Goal: Task Accomplishment & Management: Manage account settings

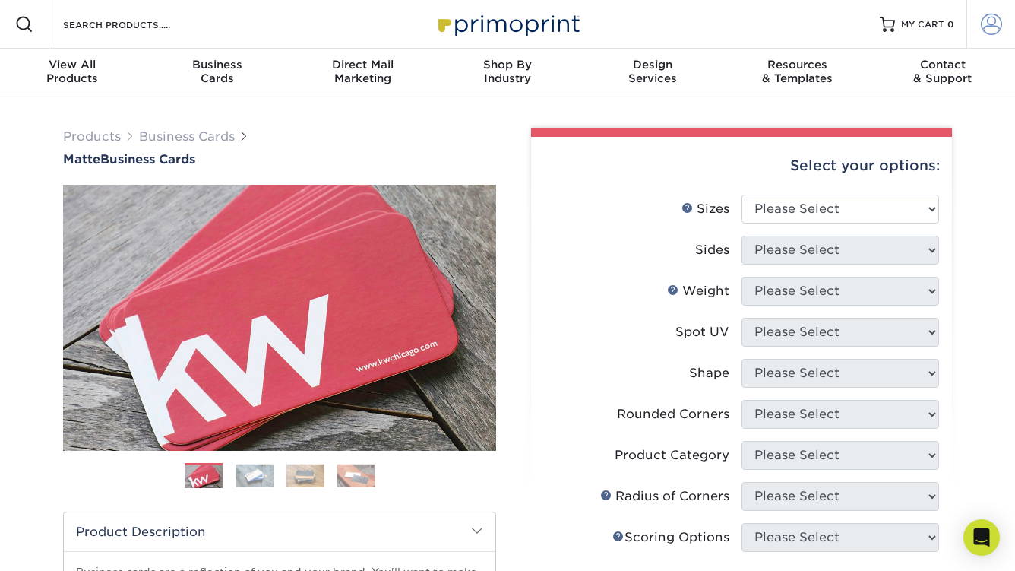
click at [985, 31] on span at bounding box center [991, 24] width 21 height 21
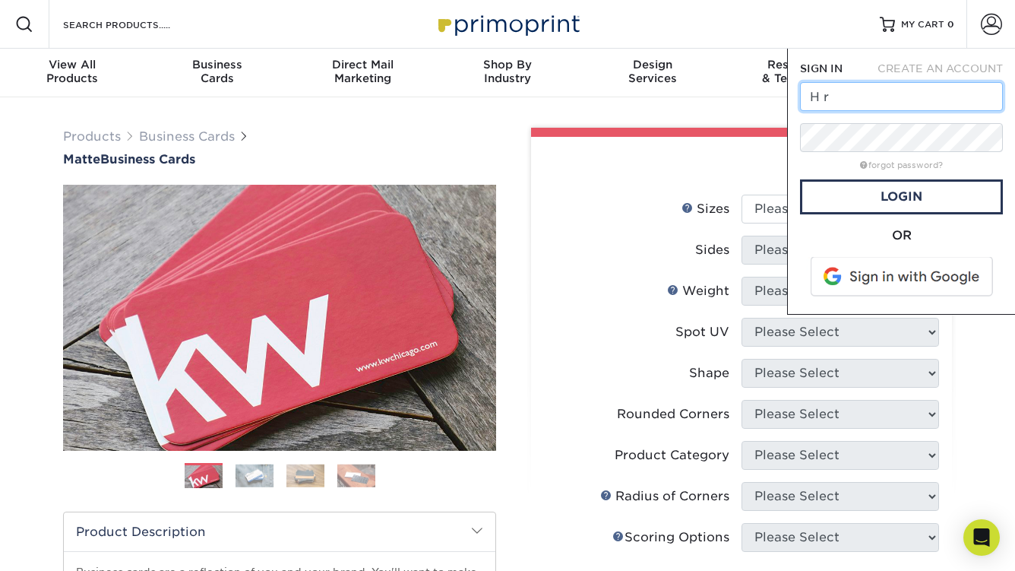
type input "H"
type input "[EMAIL_ADDRESS][DOMAIN_NAME]"
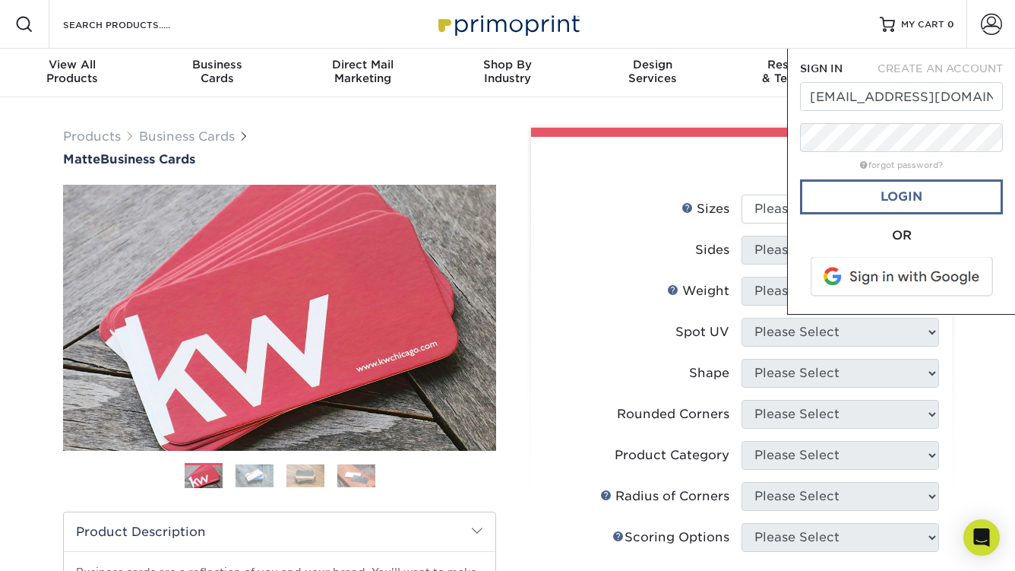
click at [848, 188] on link "Login" at bounding box center [901, 196] width 203 height 35
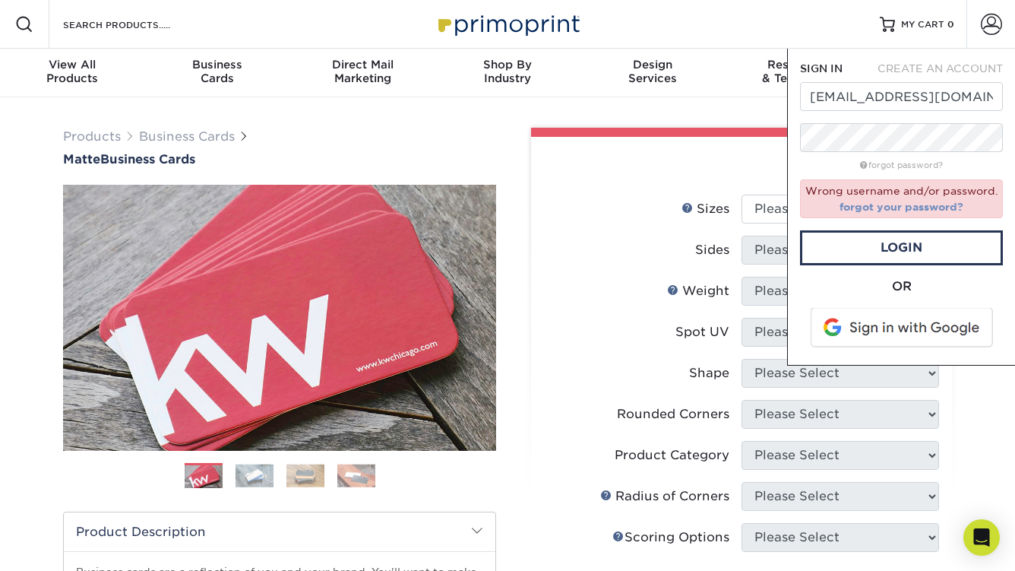
click at [898, 207] on link "forgot your password?" at bounding box center [902, 207] width 124 height 12
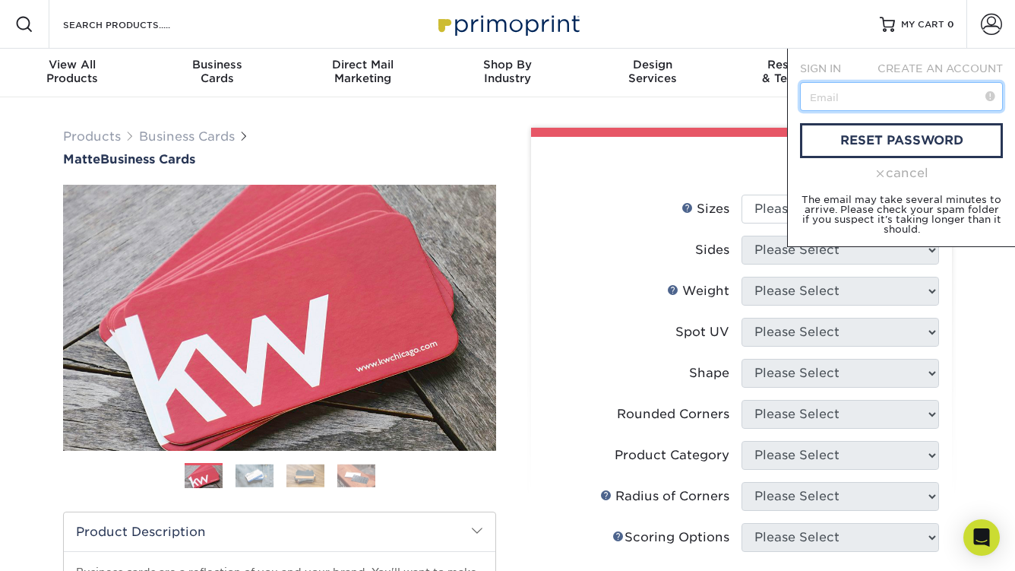
click at [848, 97] on input "text" at bounding box center [901, 96] width 203 height 29
type input "hrusa@mirmiles.com"
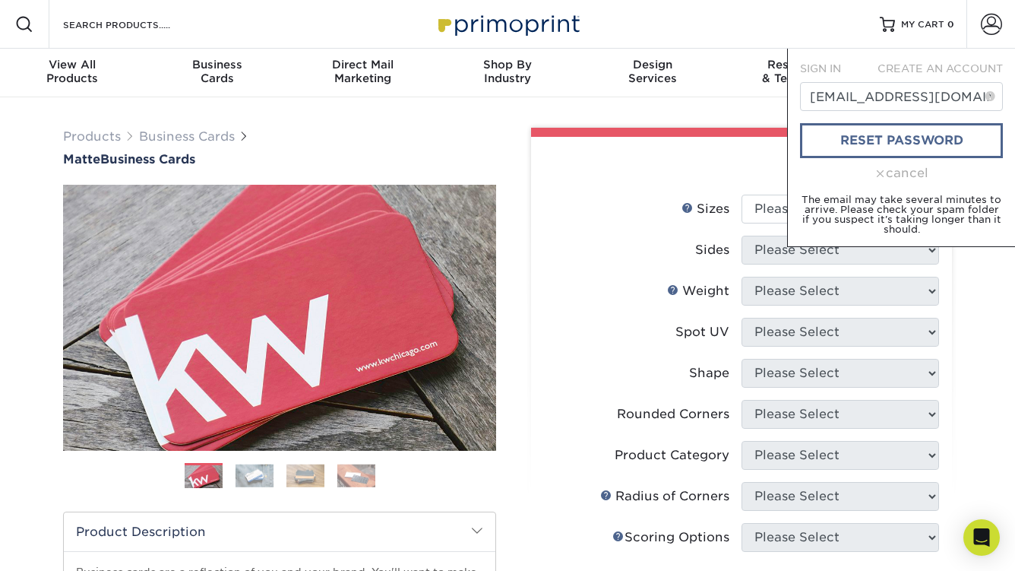
click at [865, 145] on link "reset password" at bounding box center [901, 140] width 203 height 35
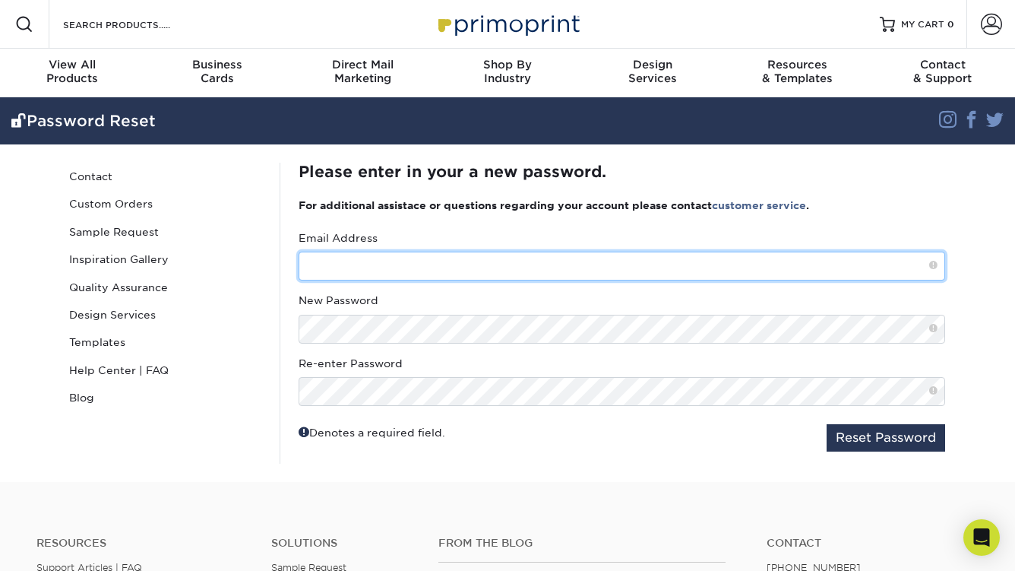
click at [377, 273] on input "text" at bounding box center [622, 266] width 647 height 29
type input "[EMAIL_ADDRESS][DOMAIN_NAME]"
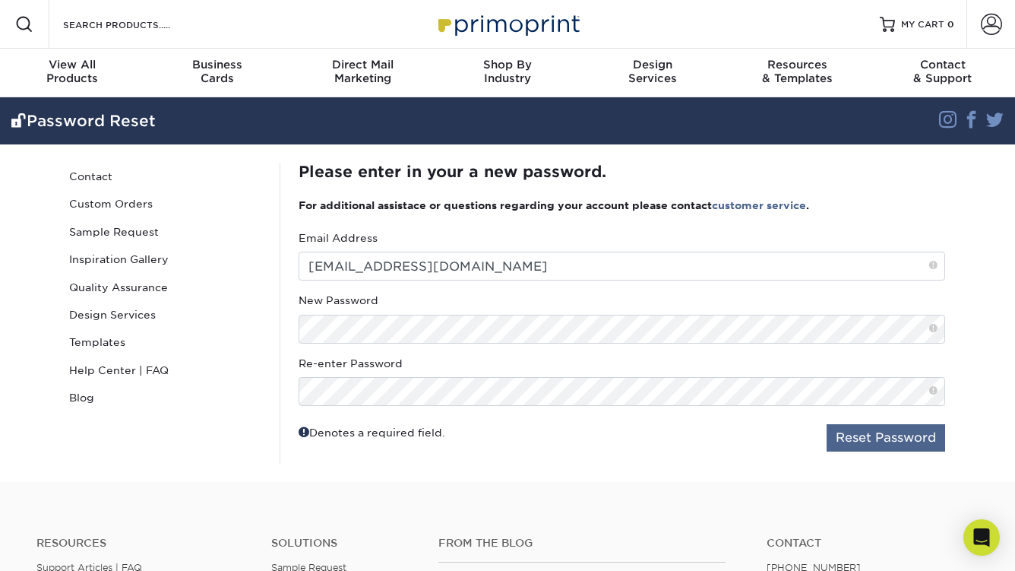
click at [828, 436] on button "Reset Password" at bounding box center [886, 437] width 119 height 27
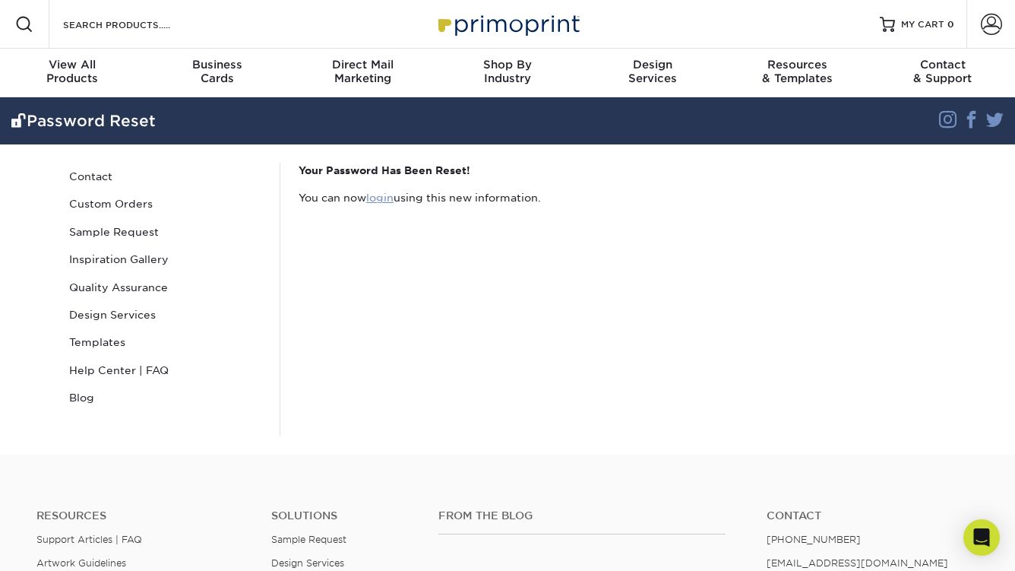
click at [373, 195] on link "login" at bounding box center [379, 198] width 27 height 12
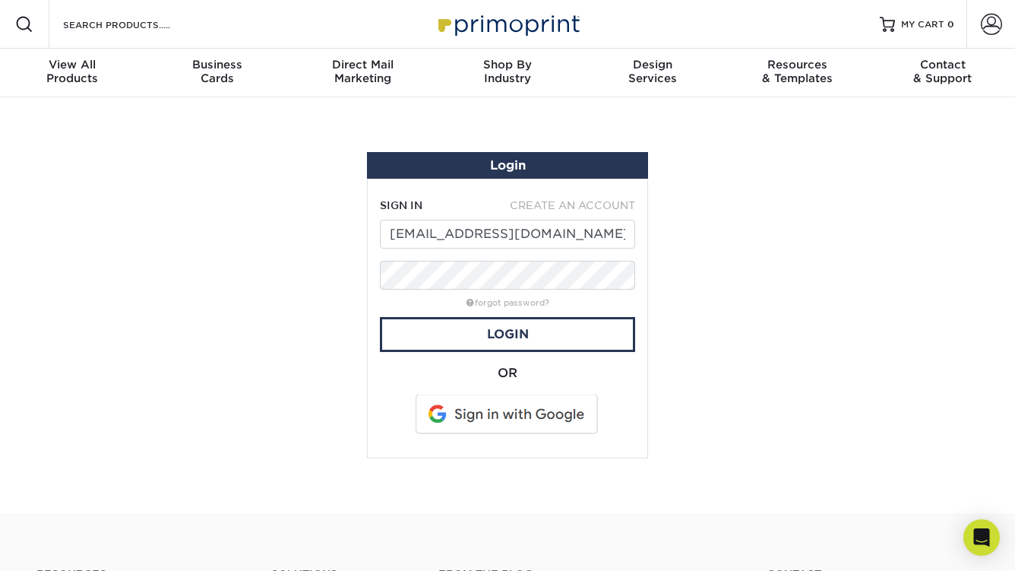
type input "[EMAIL_ADDRESS][DOMAIN_NAME]"
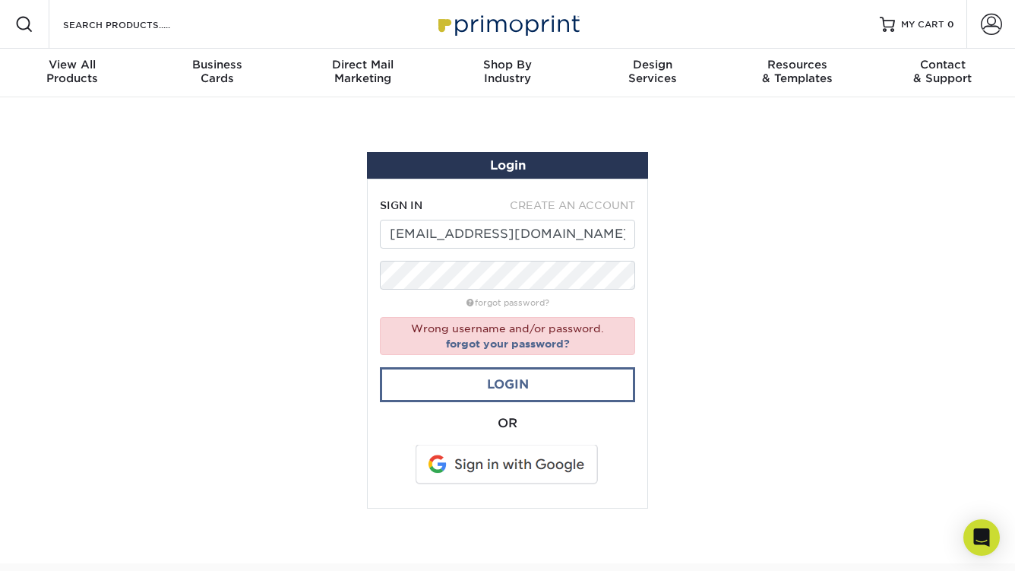
click at [532, 393] on link "Login" at bounding box center [507, 384] width 255 height 35
click at [505, 344] on link "forgot your password?" at bounding box center [508, 343] width 124 height 12
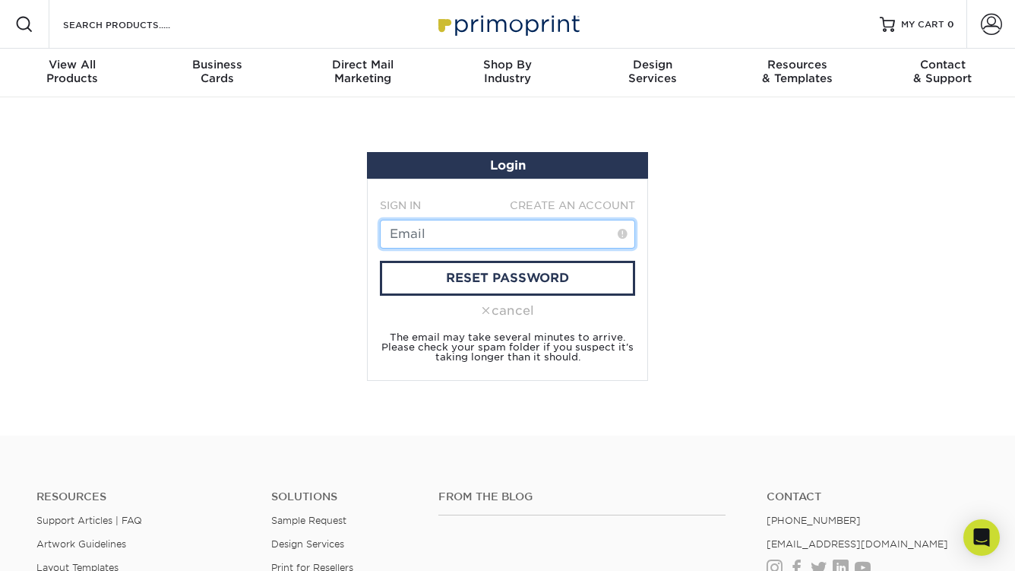
click at [445, 227] on input "text" at bounding box center [507, 234] width 255 height 29
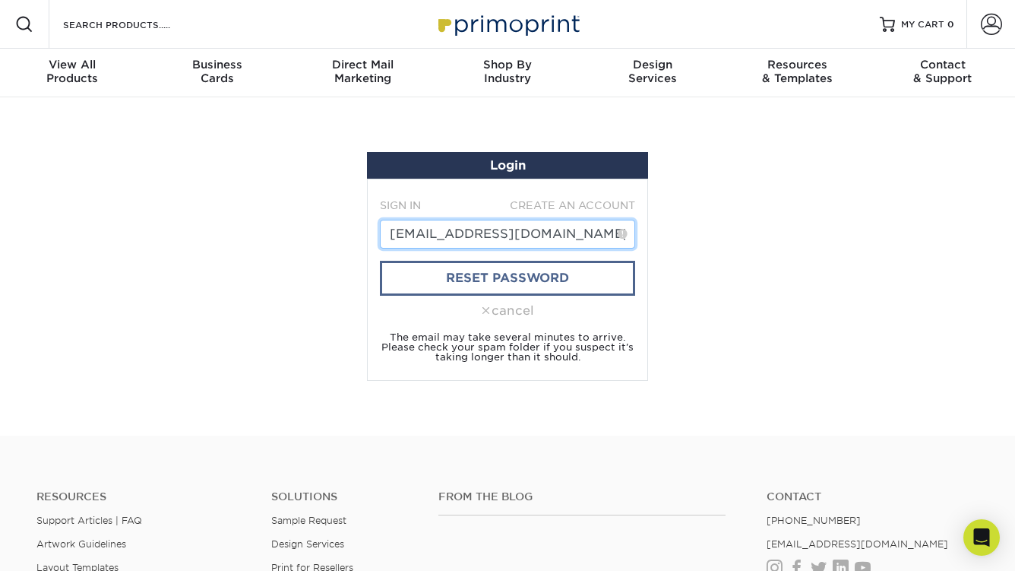
type input "[EMAIL_ADDRESS][DOMAIN_NAME]"
click at [468, 283] on link "reset password" at bounding box center [507, 278] width 255 height 35
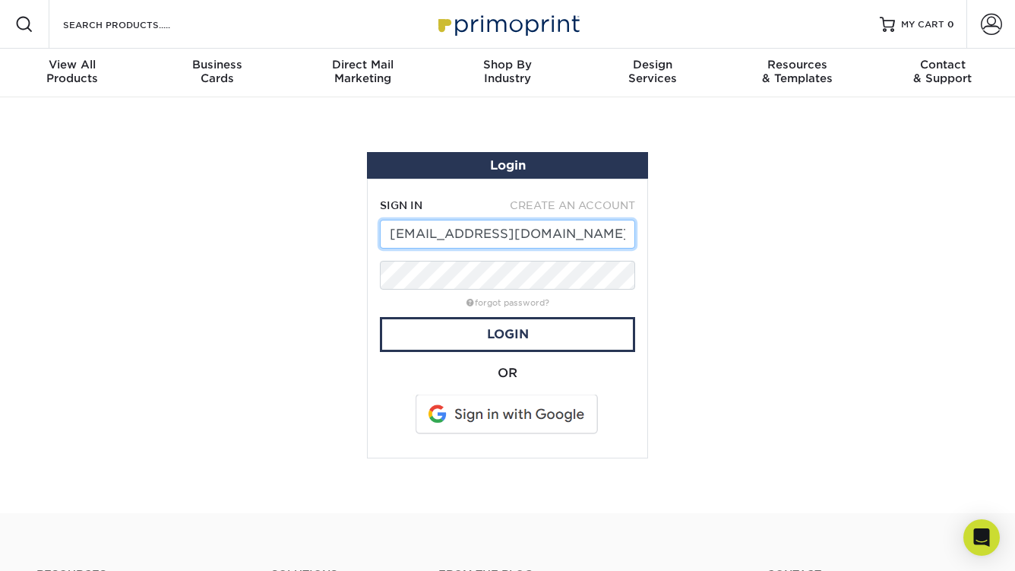
click at [619, 232] on input "[EMAIL_ADDRESS][DOMAIN_NAME]" at bounding box center [507, 234] width 255 height 29
click at [548, 242] on input "[EMAIL_ADDRESS][DOMAIN_NAME]" at bounding box center [507, 234] width 255 height 29
click at [551, 325] on link "Login" at bounding box center [507, 334] width 255 height 35
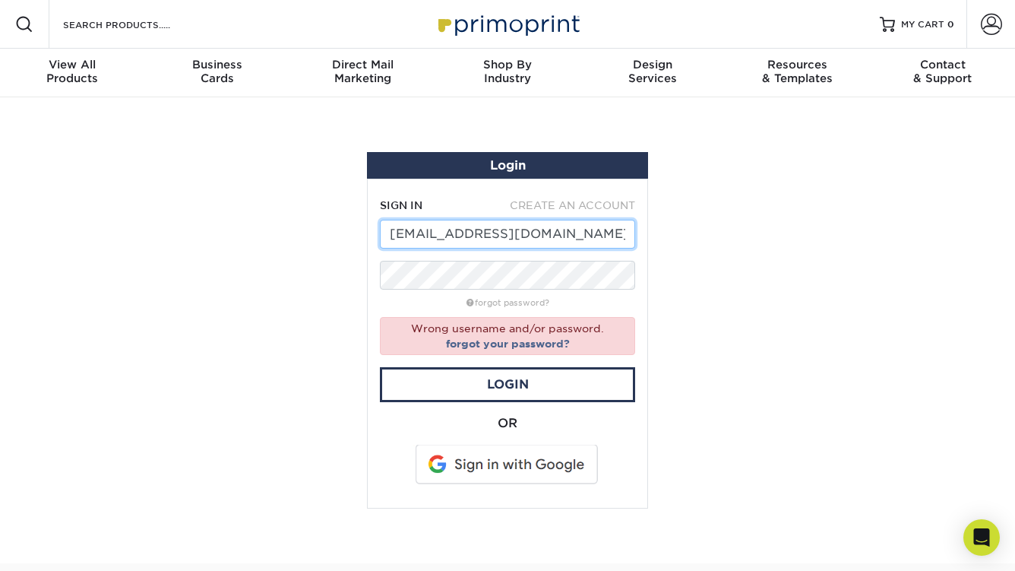
click at [432, 234] on input "HRUSA@mirmiles.com" at bounding box center [507, 234] width 255 height 29
click at [391, 232] on input "@mirmiles.com" at bounding box center [507, 234] width 255 height 29
type input "hrusa@mirmiles.com"
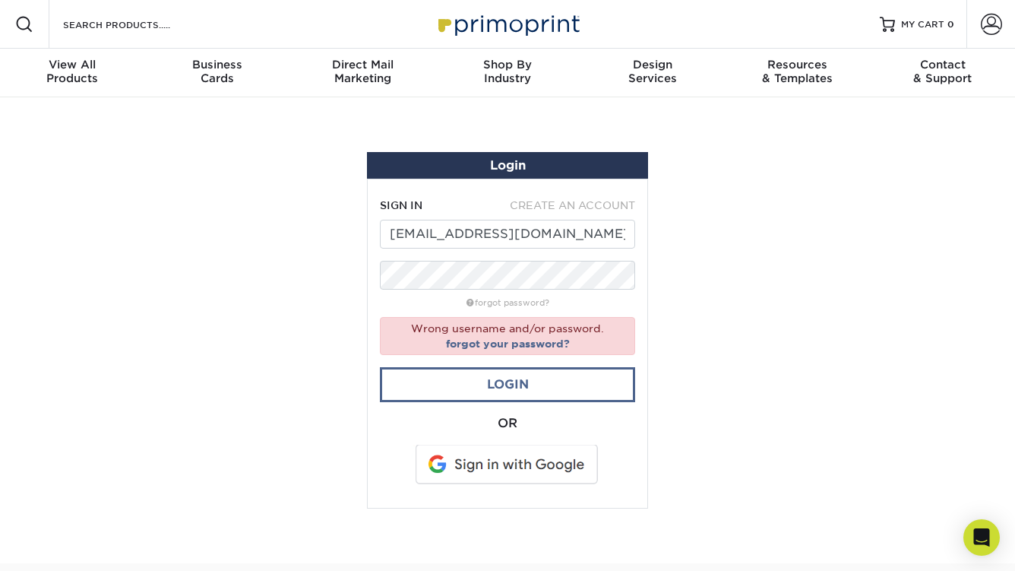
click at [468, 372] on link "Login" at bounding box center [507, 384] width 255 height 35
click at [492, 343] on link "forgot your password?" at bounding box center [508, 343] width 124 height 12
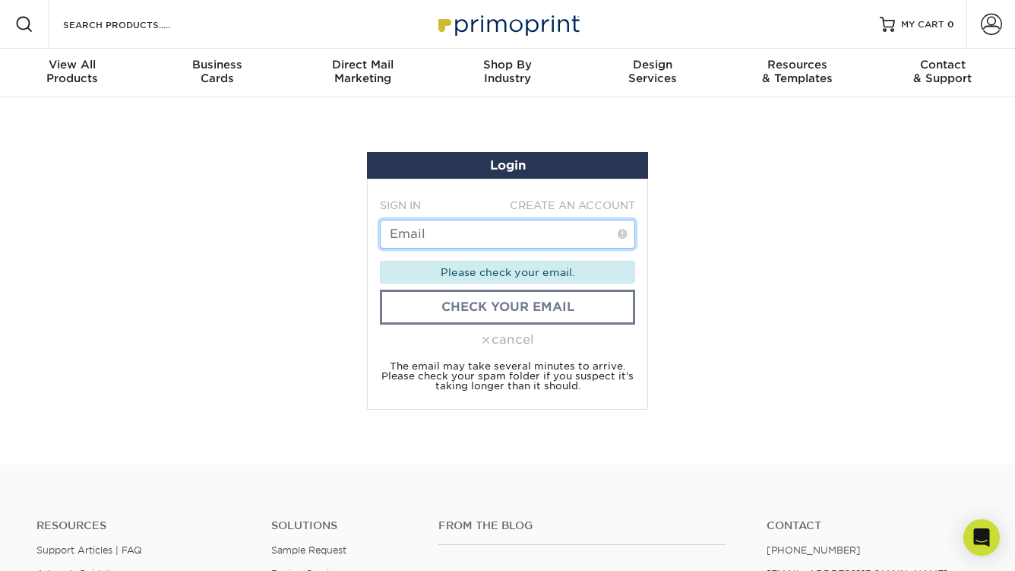
click at [484, 232] on input "text" at bounding box center [507, 234] width 255 height 29
type input "h"
click at [509, 239] on input "text" at bounding box center [507, 234] width 255 height 29
type input "D"
type input "H"
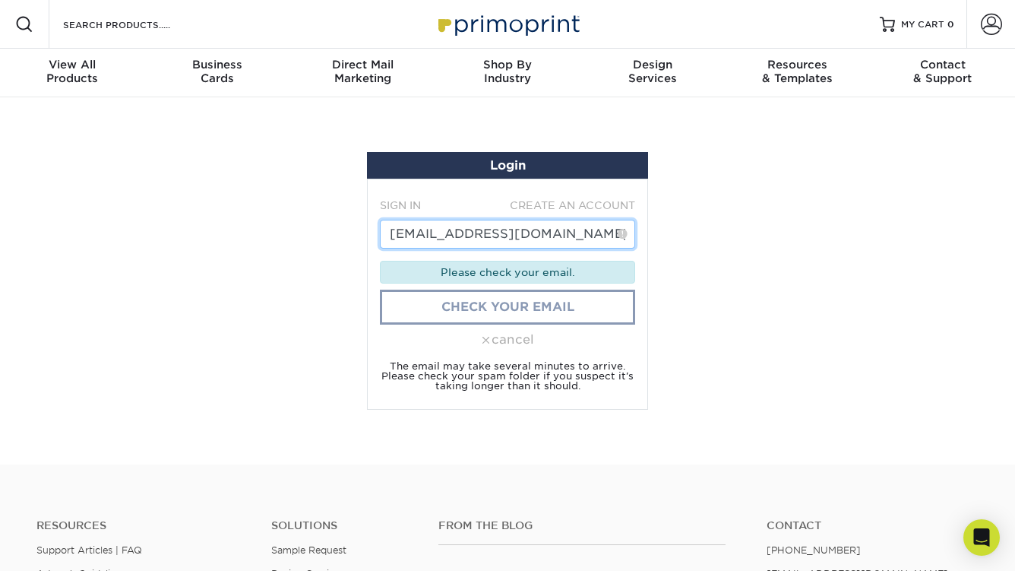
type input "[EMAIL_ADDRESS][DOMAIN_NAME]"
click at [524, 308] on link "check your email" at bounding box center [507, 307] width 255 height 35
click at [689, 347] on section "Login SIGN IN CREATE AN ACCOUNT hrusa@mirmiles.com forgot password? Wrong usern…" at bounding box center [507, 280] width 1015 height 367
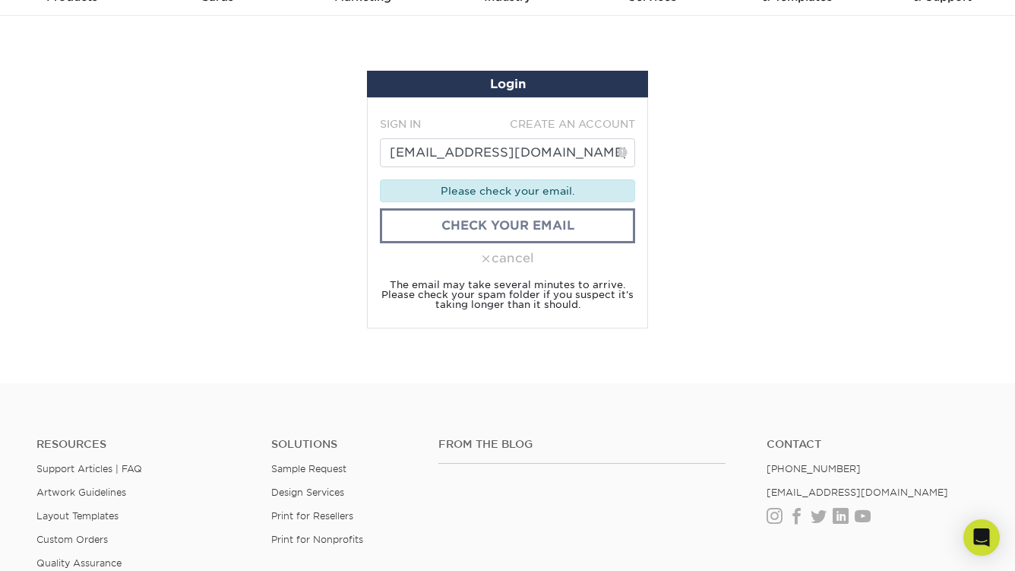
scroll to position [81, 0]
click at [540, 222] on link "check your email" at bounding box center [507, 225] width 255 height 35
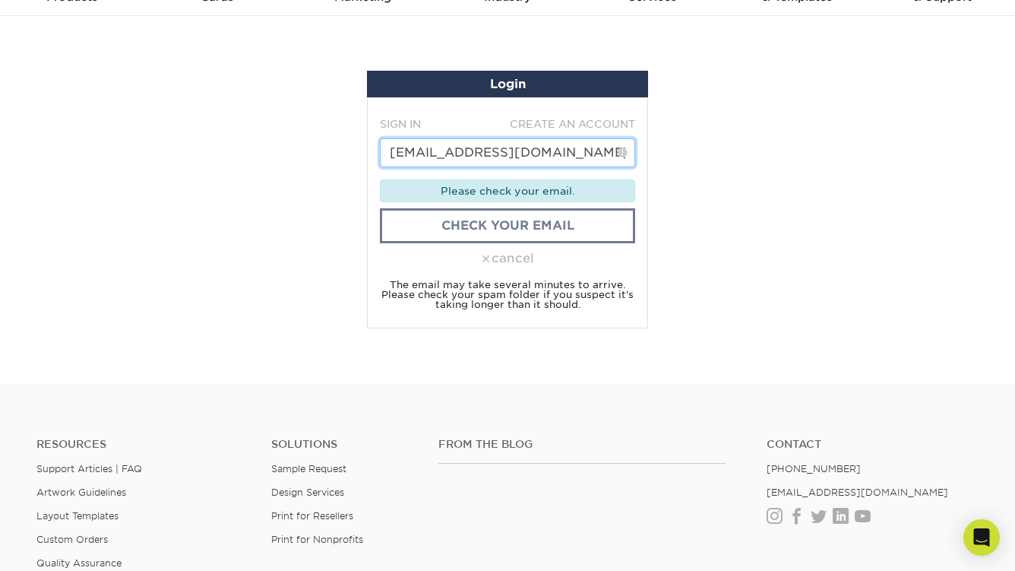
click at [550, 154] on input "[EMAIL_ADDRESS][DOMAIN_NAME]" at bounding box center [507, 152] width 255 height 29
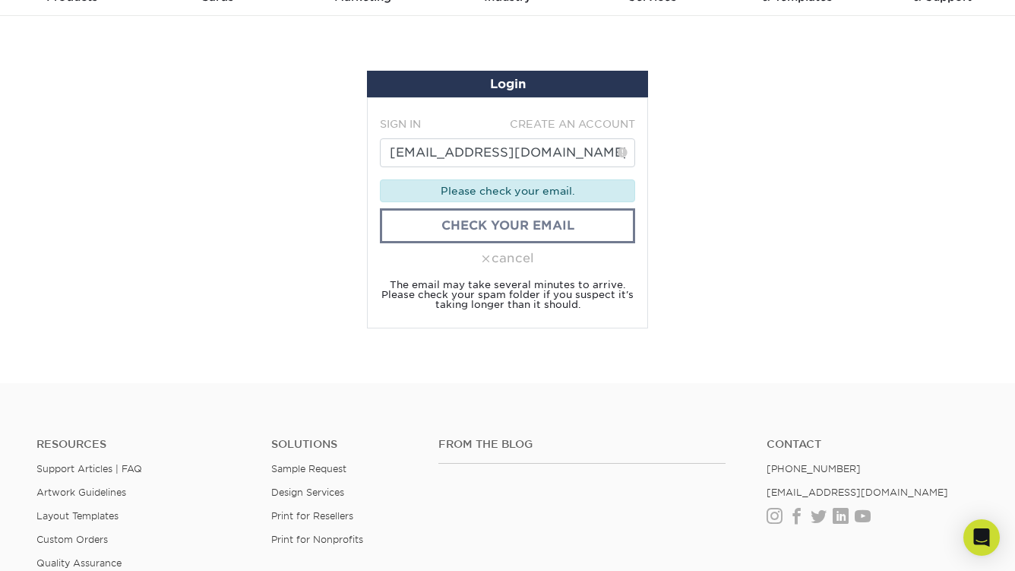
click at [623, 154] on span at bounding box center [623, 151] width 10 height 15
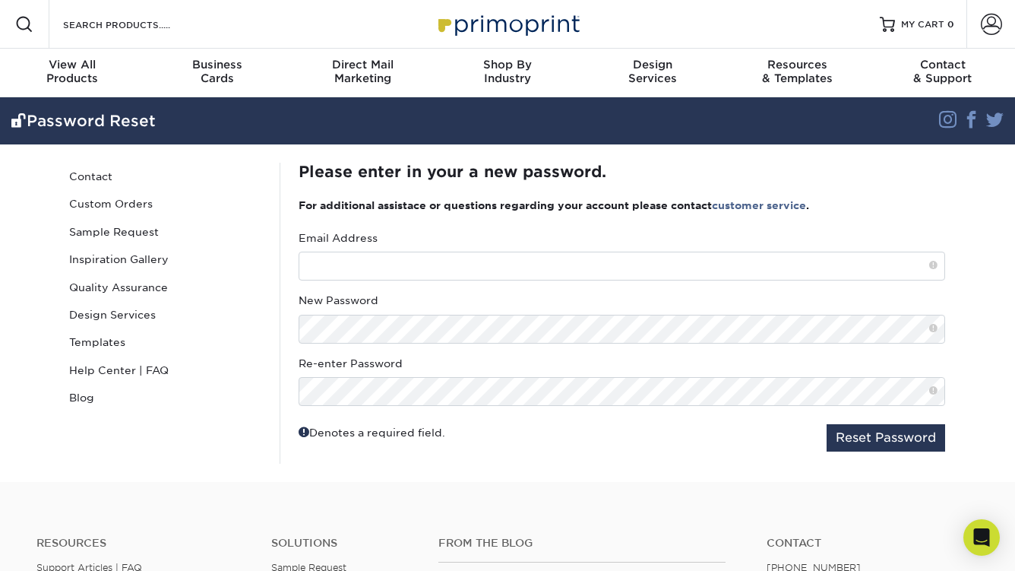
click at [444, 290] on div "Email Address New Password Re-enter Password" at bounding box center [622, 318] width 647 height 176
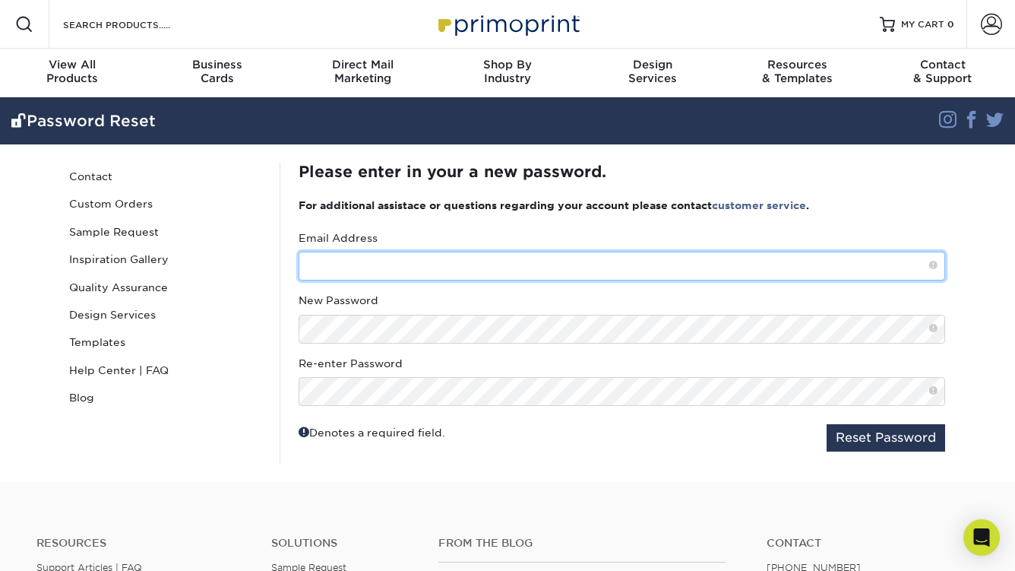
click at [446, 265] on input "text" at bounding box center [622, 266] width 647 height 29
type input "D"
type input "[EMAIL_ADDRESS][DOMAIN_NAME]"
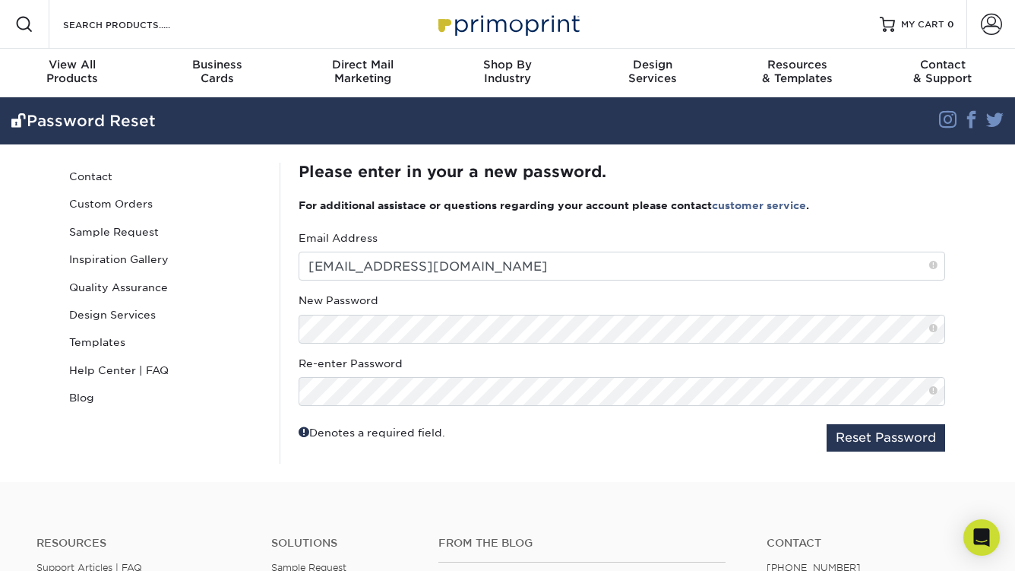
click at [698, 460] on fieldset "Email Address [EMAIL_ADDRESS][DOMAIN_NAME] New Password Re-enter Password Reset…" at bounding box center [622, 346] width 647 height 233
click at [847, 425] on button "Reset Password" at bounding box center [886, 437] width 119 height 27
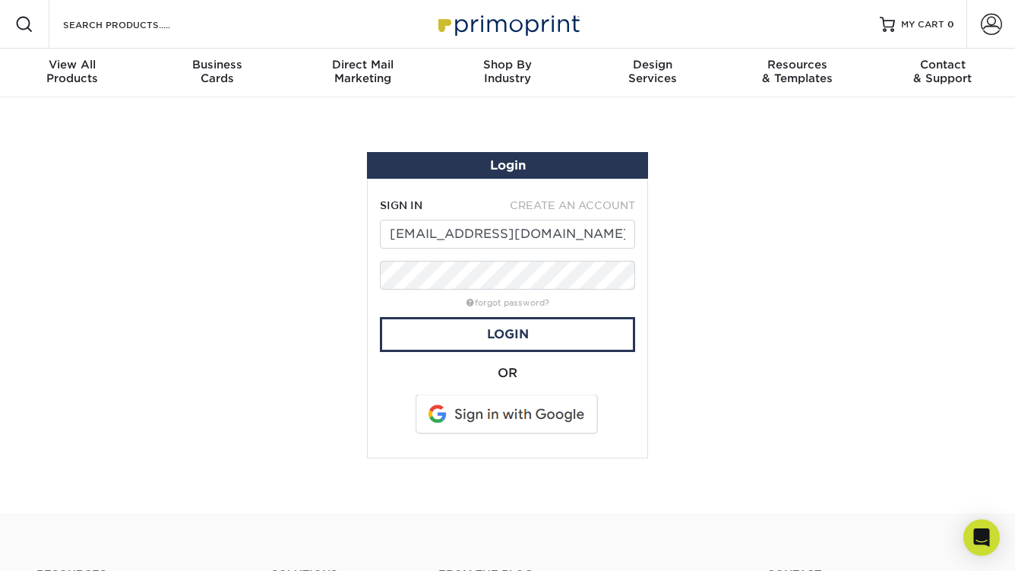
type input "HRUSA@mirmiles.com"
click at [493, 328] on link "Login" at bounding box center [507, 334] width 255 height 35
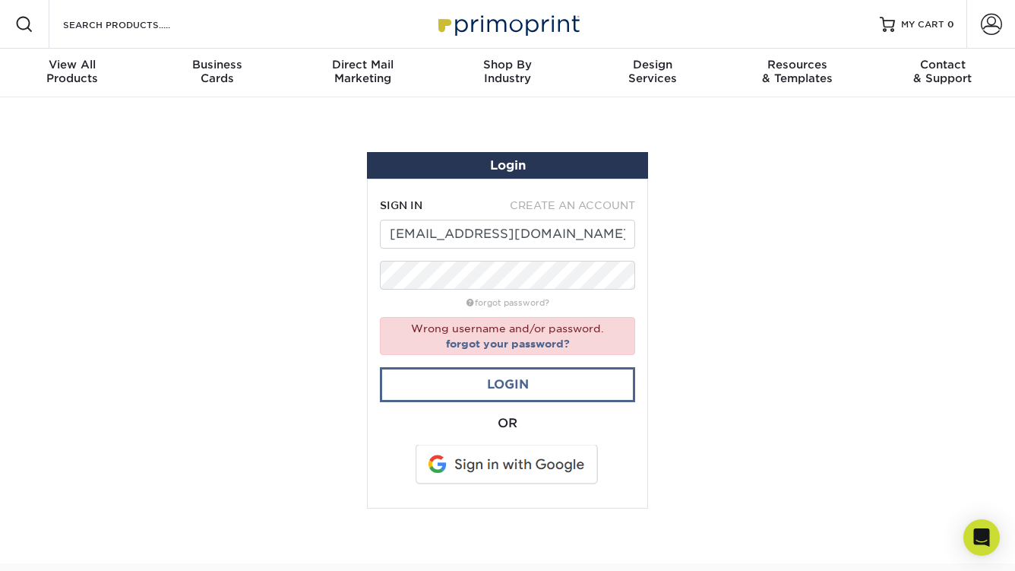
click at [554, 382] on link "Login" at bounding box center [507, 384] width 255 height 35
click at [504, 338] on link "forgot your password?" at bounding box center [508, 343] width 124 height 12
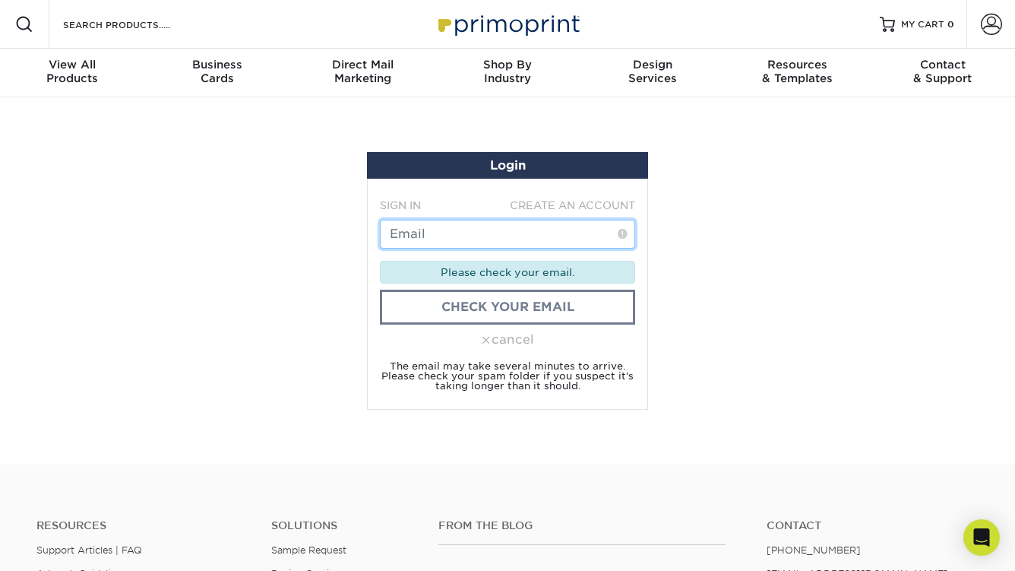
click at [459, 239] on input "text" at bounding box center [507, 234] width 255 height 29
type input "HRUSA@mirmiles.com"
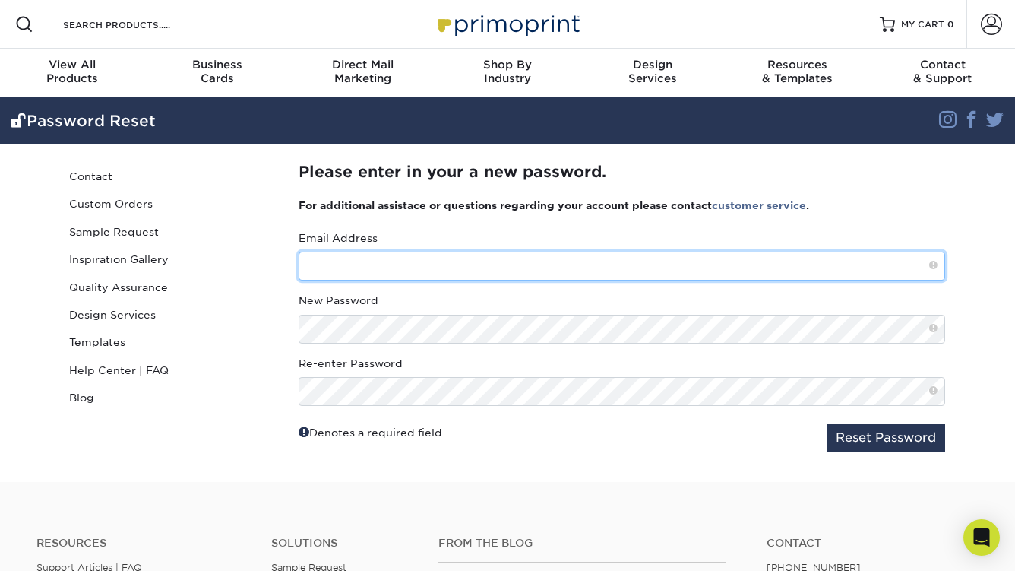
click at [514, 253] on input "text" at bounding box center [622, 266] width 647 height 29
type input "[EMAIL_ADDRESS][DOMAIN_NAME]"
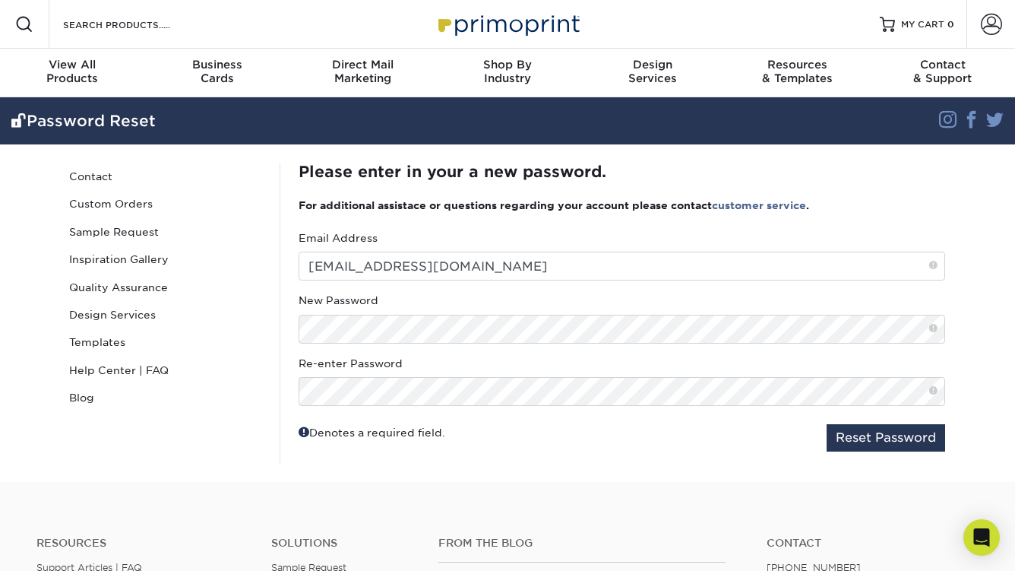
click at [482, 406] on fieldset "Email Address HRUSA@mirmiles.com New Password Re-enter Password Reset Password" at bounding box center [622, 346] width 647 height 233
click at [887, 439] on button "Reset Password" at bounding box center [886, 437] width 119 height 27
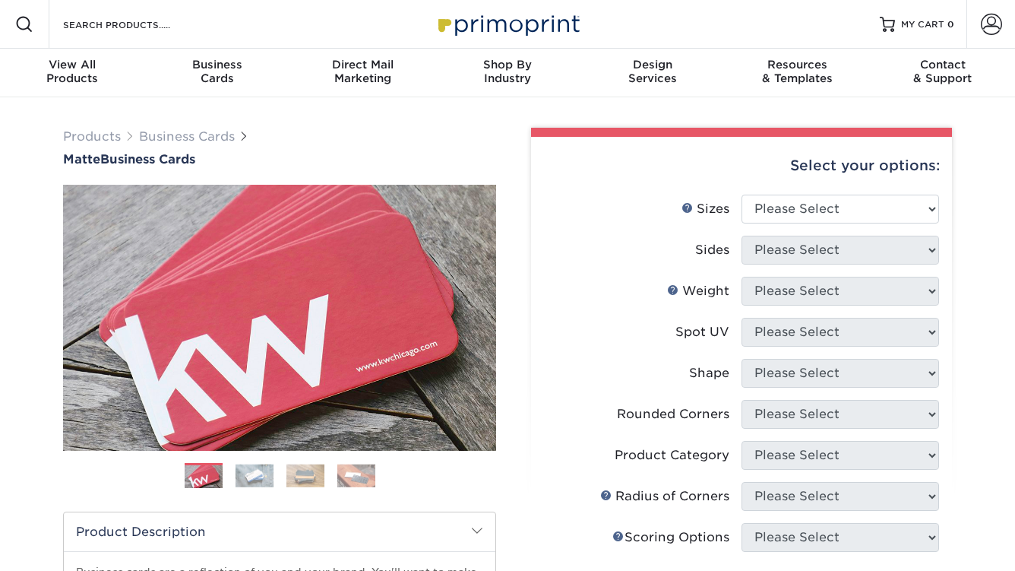
click at [996, 24] on span at bounding box center [991, 24] width 21 height 21
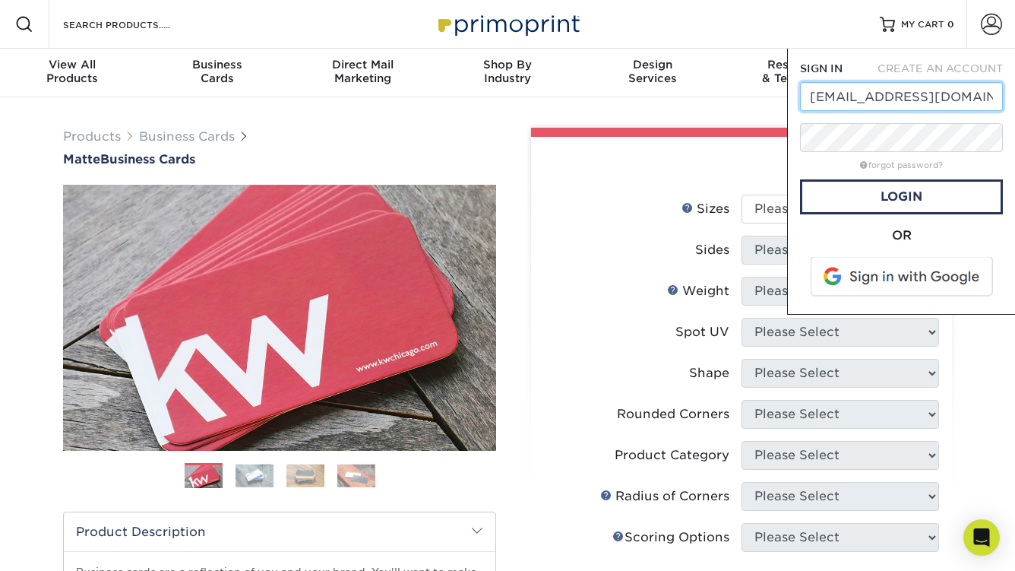
type input "[EMAIL_ADDRESS][DOMAIN_NAME]"
click at [868, 182] on link "Login" at bounding box center [901, 196] width 203 height 35
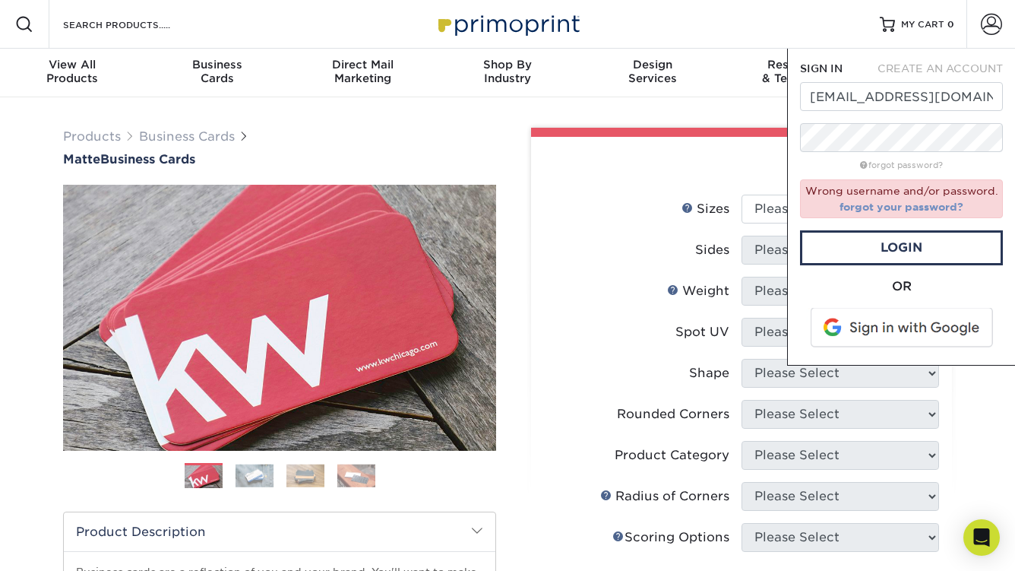
click at [881, 205] on link "forgot your password?" at bounding box center [902, 207] width 124 height 12
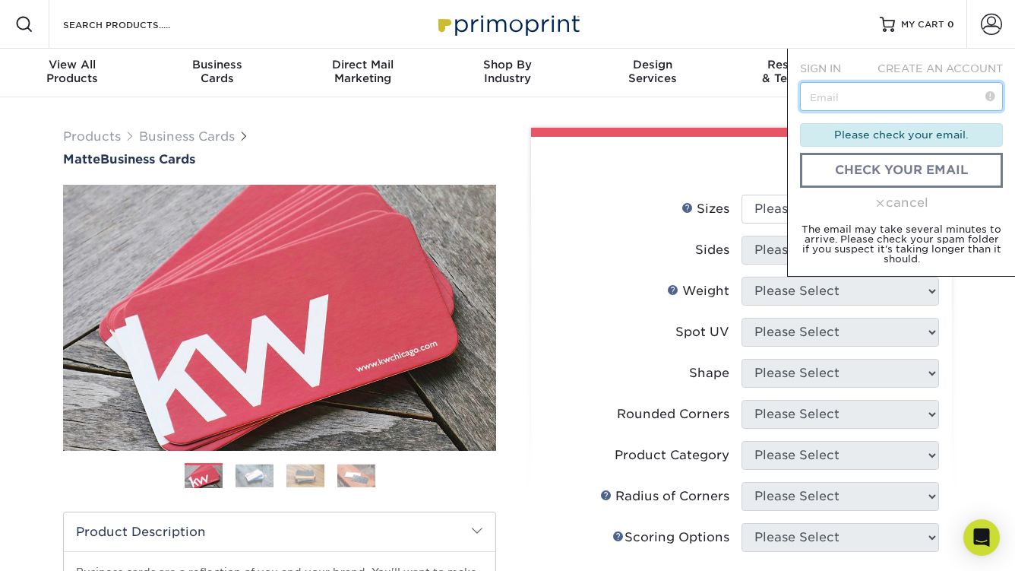
click at [889, 105] on input "text" at bounding box center [901, 96] width 203 height 29
click at [945, 100] on input "[EMAIL_ADDRESS][DOMAIN_NAME]" at bounding box center [901, 96] width 203 height 29
click at [849, 96] on input "[EMAIL_ADDRESS][DOMAIN_NAME]" at bounding box center [901, 96] width 203 height 29
type input "h@mirmiles.com"
click at [946, 93] on input "HRUSA@mirmiles.com" at bounding box center [901, 96] width 203 height 29
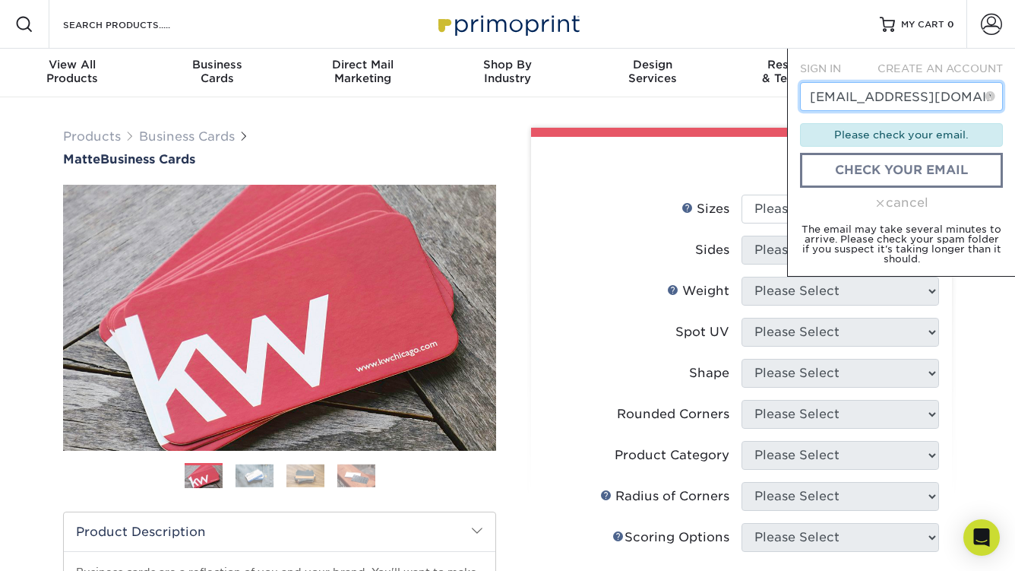
click at [956, 95] on input "HRUSA@mirmiles.com" at bounding box center [901, 96] width 203 height 29
type input "HRUSA@mirmiles.com"
click at [935, 175] on link "check your email" at bounding box center [901, 170] width 203 height 35
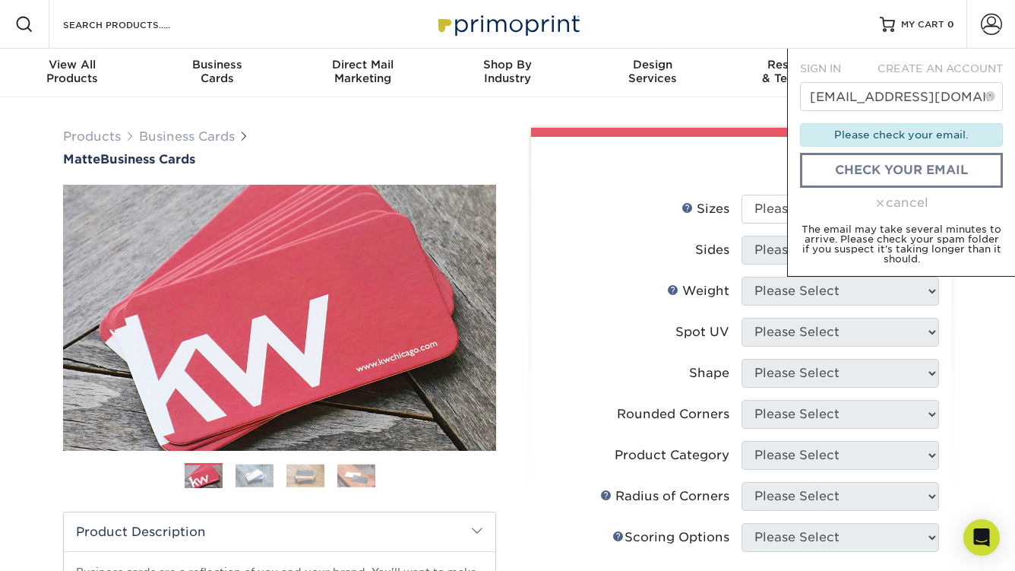
click at [934, 138] on div "Please check your email." at bounding box center [901, 134] width 203 height 23
click at [929, 161] on link "check your email" at bounding box center [901, 170] width 203 height 35
click at [922, 170] on link "check your email" at bounding box center [901, 170] width 203 height 35
click at [920, 158] on link "check your email" at bounding box center [901, 170] width 203 height 35
click at [961, 91] on input "HRUSA@mirmiles.com" at bounding box center [901, 96] width 203 height 29
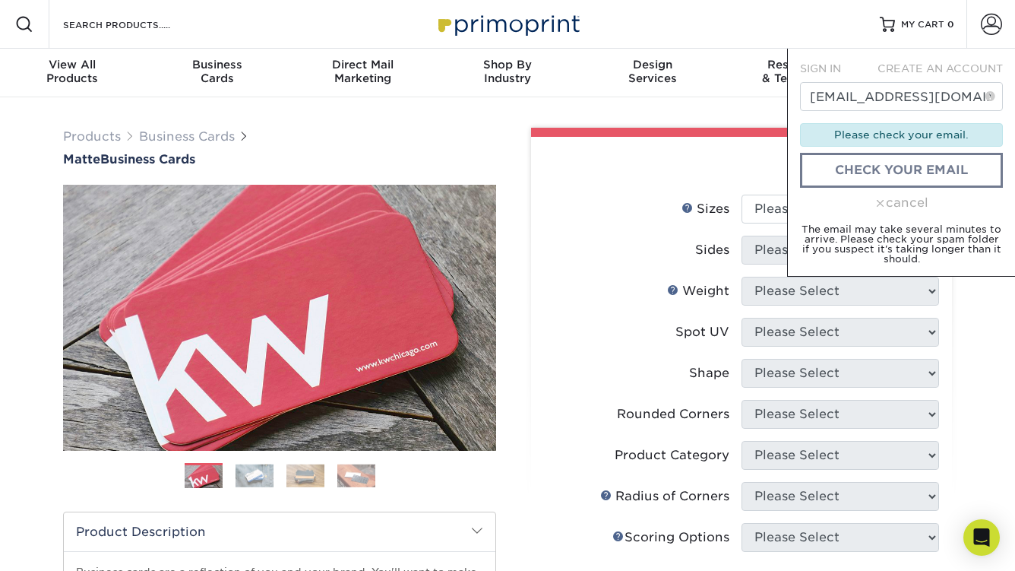
click at [993, 96] on span at bounding box center [991, 96] width 10 height 15
click at [990, 95] on span at bounding box center [991, 96] width 10 height 15
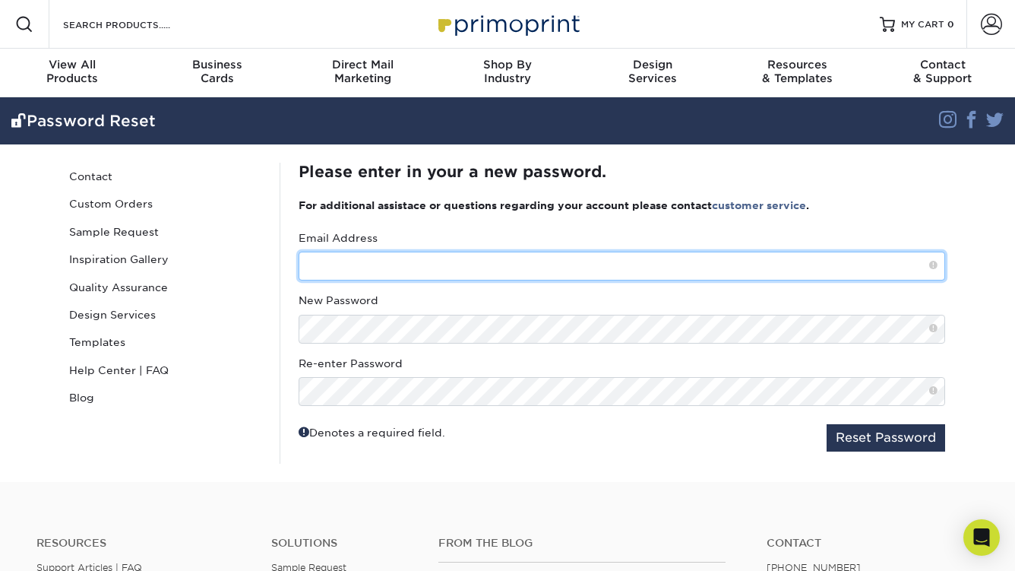
click at [554, 265] on input "text" at bounding box center [622, 266] width 647 height 29
type input "[EMAIL_ADDRESS][DOMAIN_NAME]"
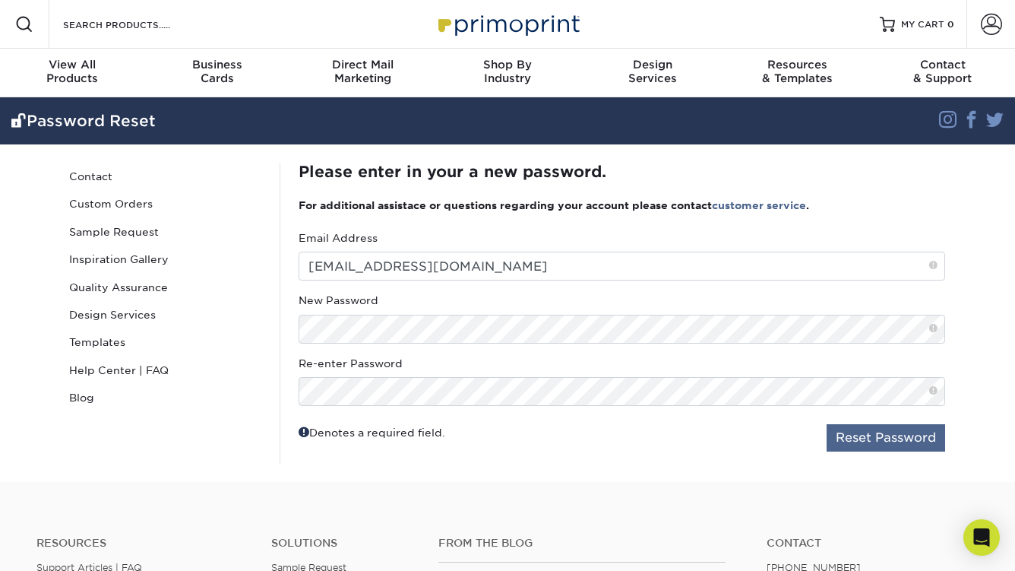
click at [863, 439] on button "Reset Password" at bounding box center [886, 437] width 119 height 27
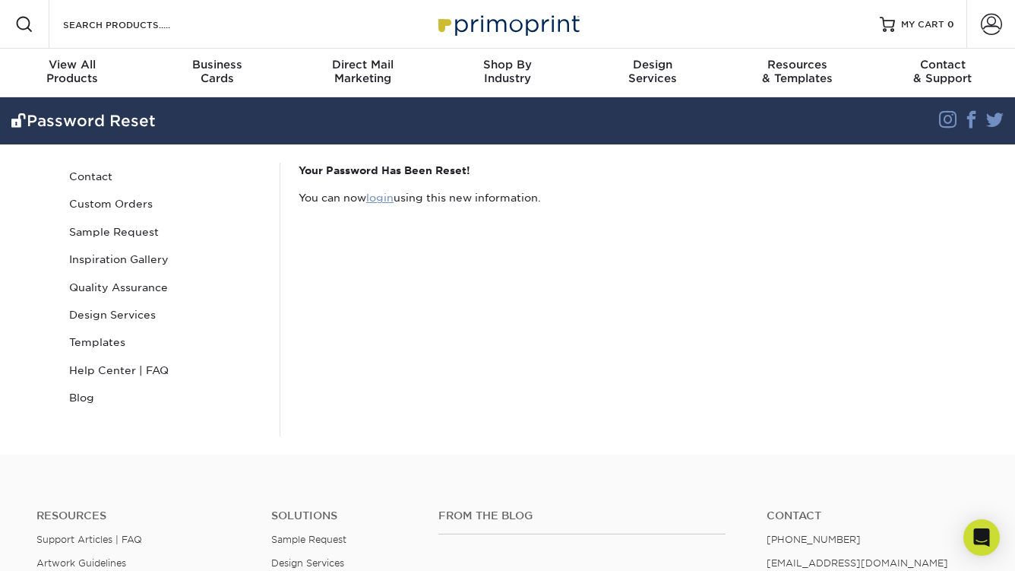
click at [385, 198] on link "login" at bounding box center [379, 198] width 27 height 12
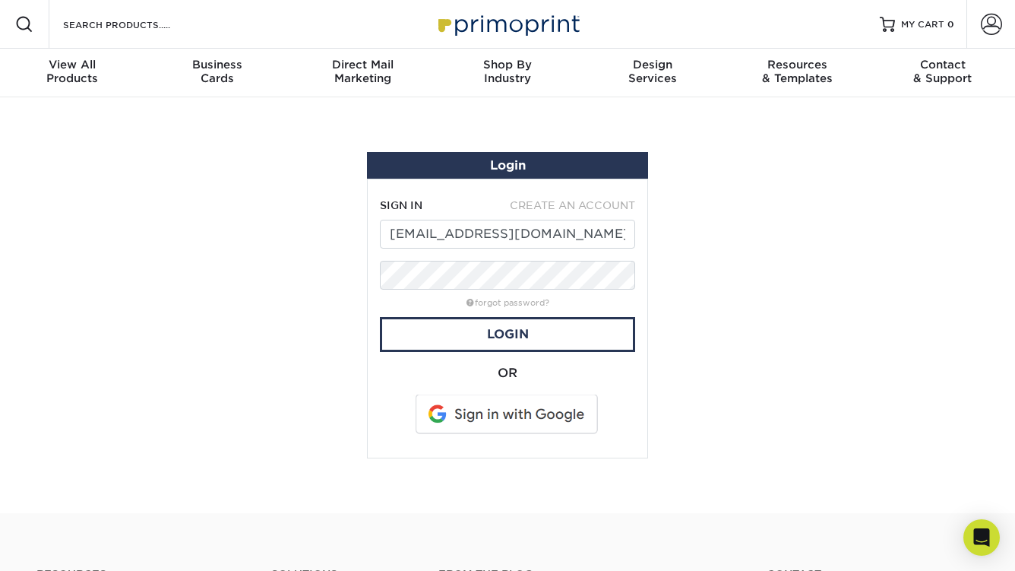
type input "[EMAIL_ADDRESS][DOMAIN_NAME]"
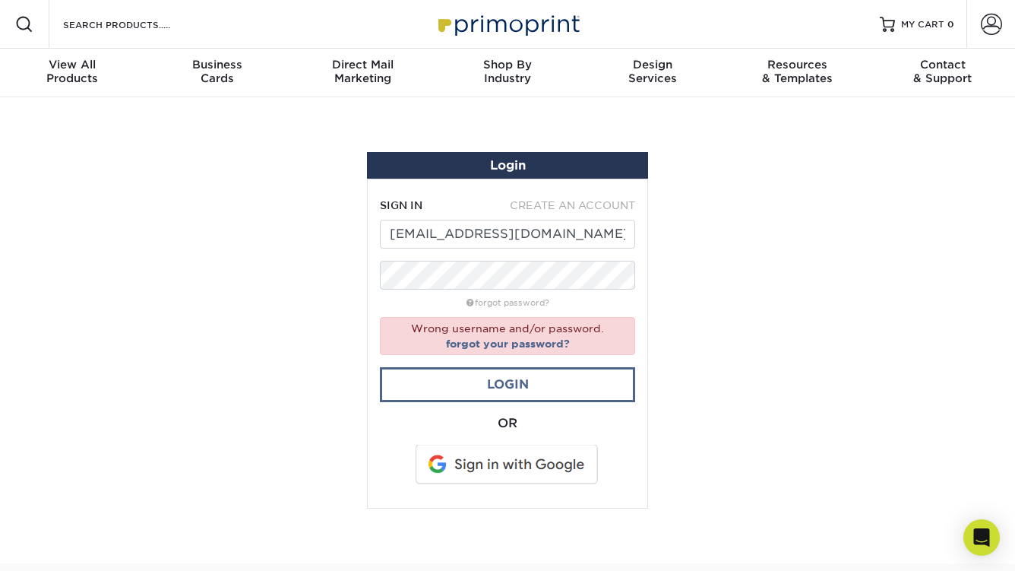
click at [521, 381] on link "Login" at bounding box center [507, 384] width 255 height 35
